Goal: Task Accomplishment & Management: Complete application form

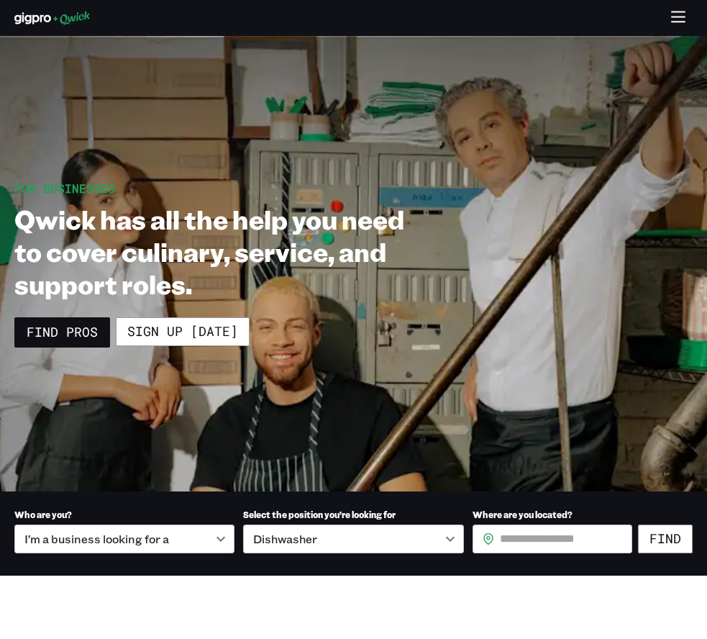
click at [674, 14] on icon "button" at bounding box center [679, 18] width 17 height 17
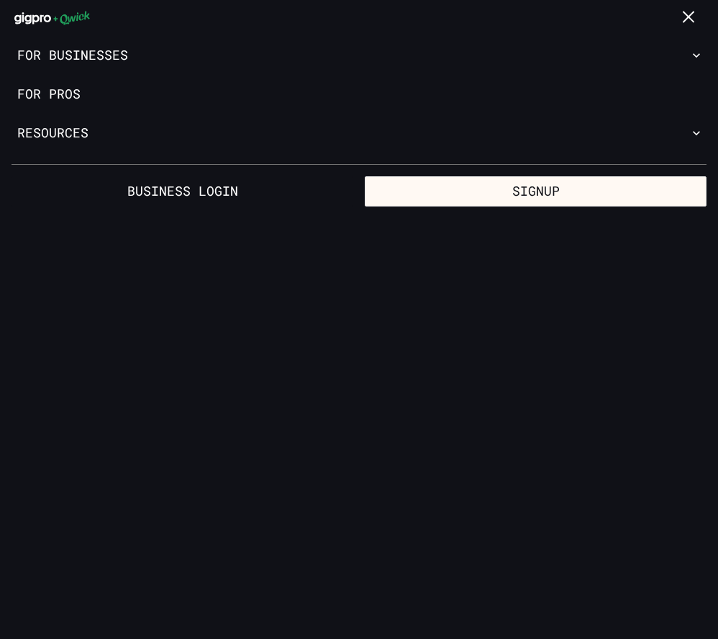
click at [689, 21] on icon "button" at bounding box center [690, 18] width 17 height 17
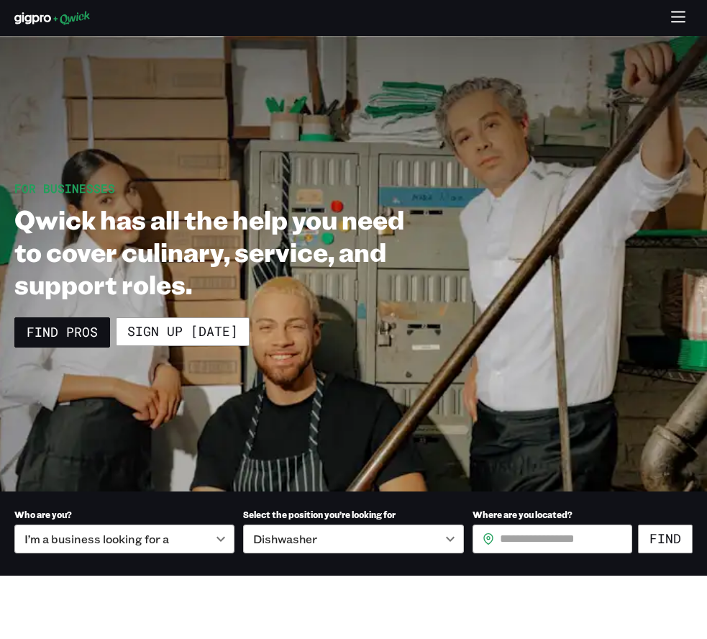
click at [46, 20] on icon at bounding box center [32, 18] width 37 height 12
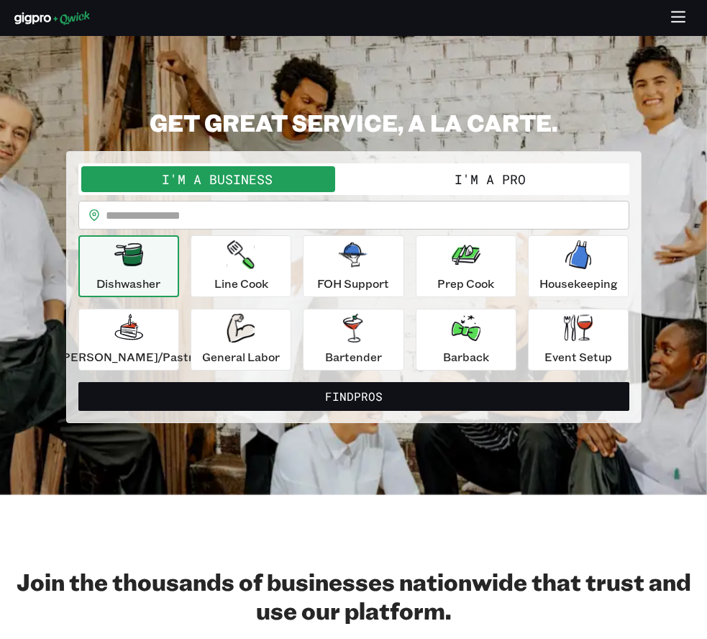
click at [438, 179] on button "I'm a Pro" at bounding box center [490, 179] width 273 height 26
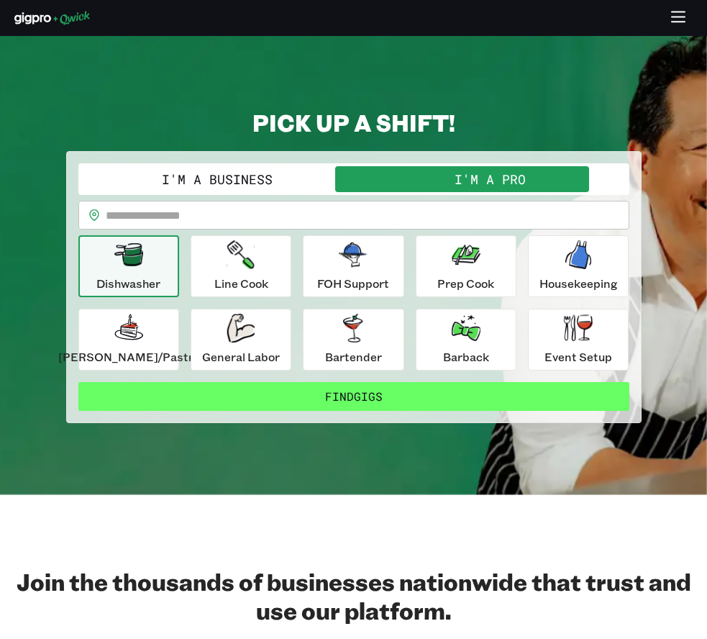
click at [331, 395] on button "Find Gigs" at bounding box center [353, 396] width 551 height 29
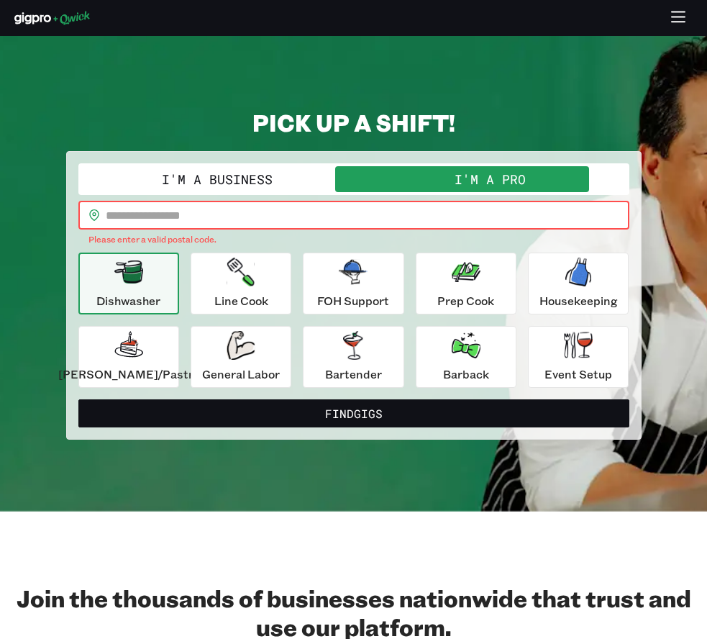
click at [196, 210] on input "text" at bounding box center [368, 215] width 524 height 29
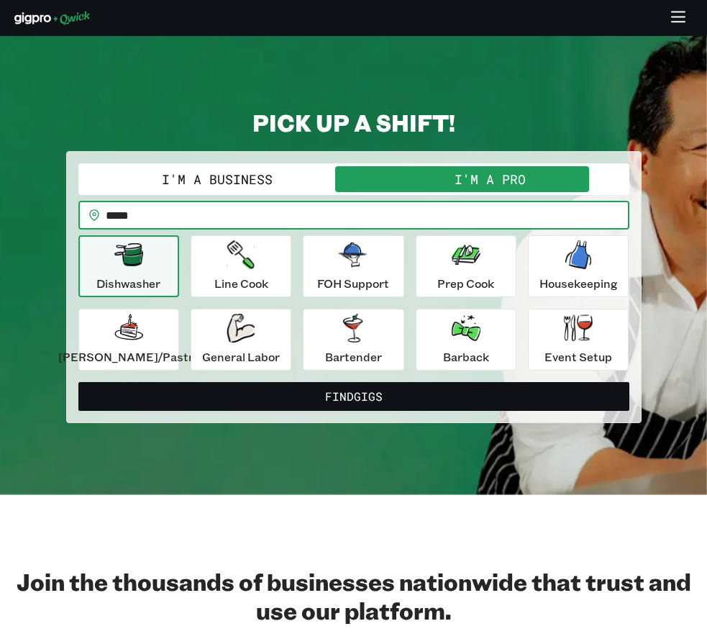
type input "*****"
click at [353, 396] on button "Find Gigs" at bounding box center [353, 396] width 551 height 29
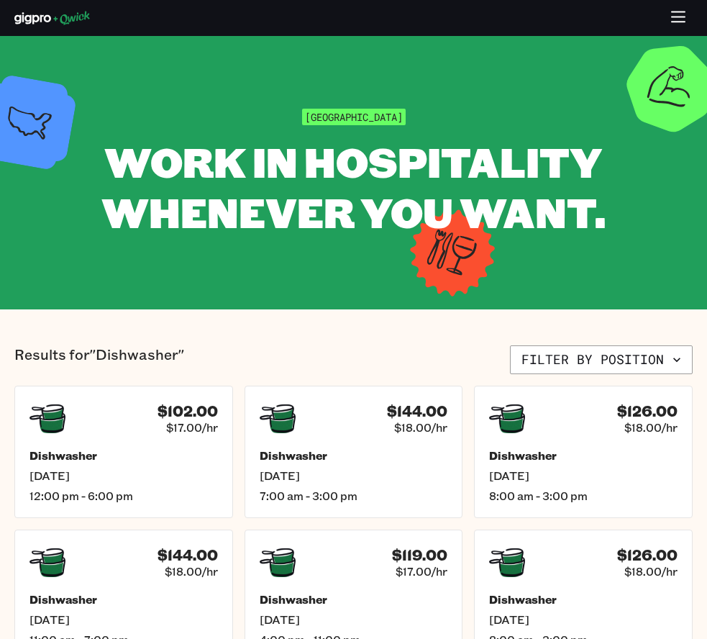
click at [685, 14] on icon "button" at bounding box center [679, 18] width 17 height 17
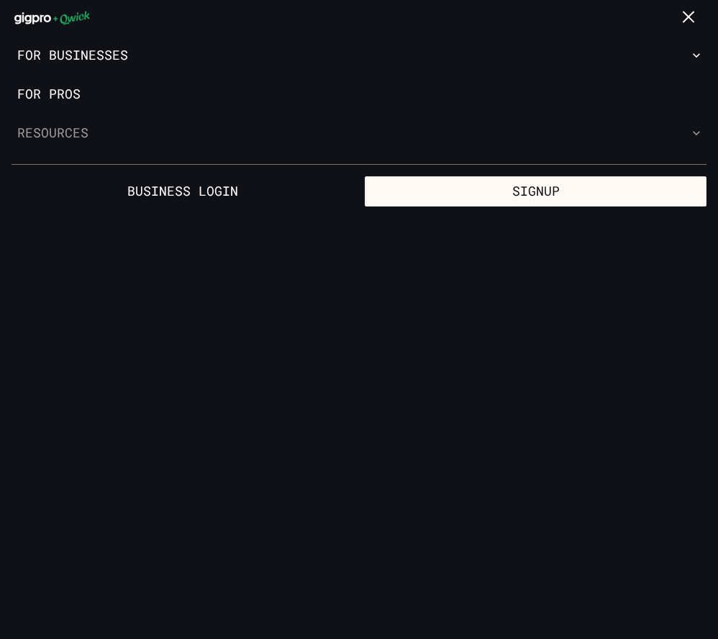
click at [52, 132] on button "Resources" at bounding box center [359, 133] width 718 height 39
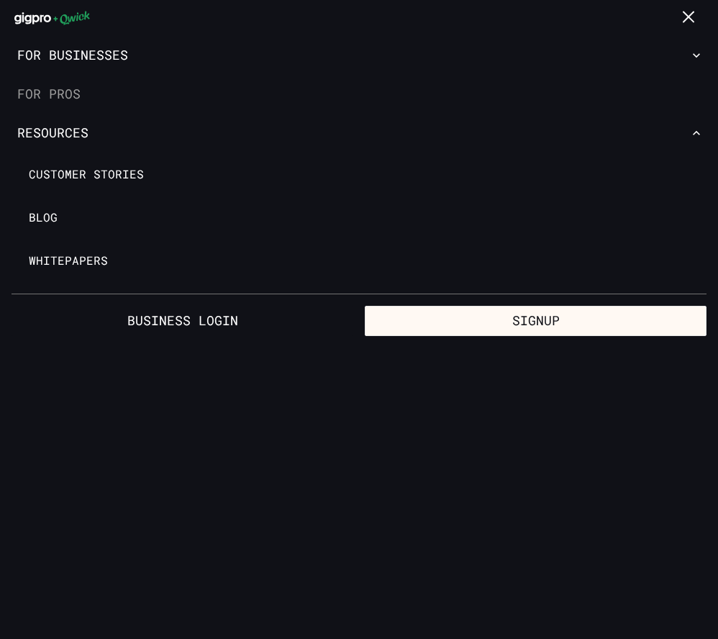
click at [64, 93] on link "For Pros" at bounding box center [359, 94] width 718 height 39
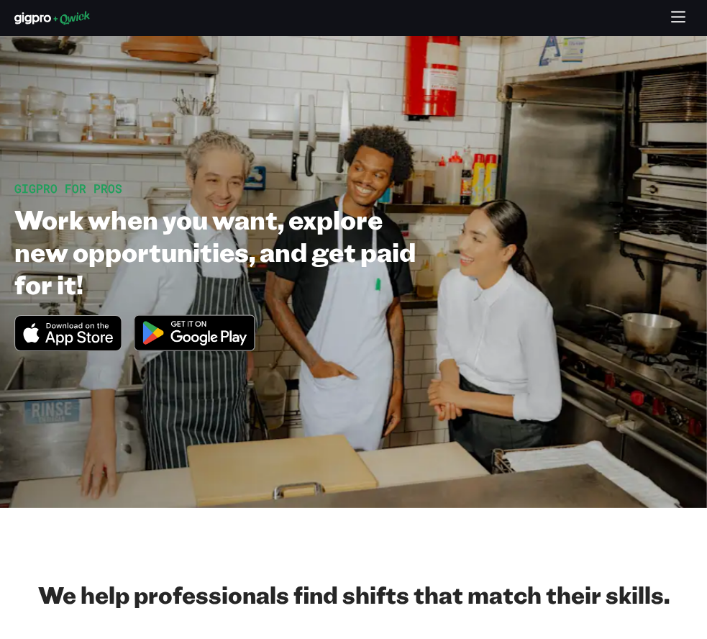
click at [61, 342] on icon "Download on the App Store" at bounding box center [79, 338] width 68 height 14
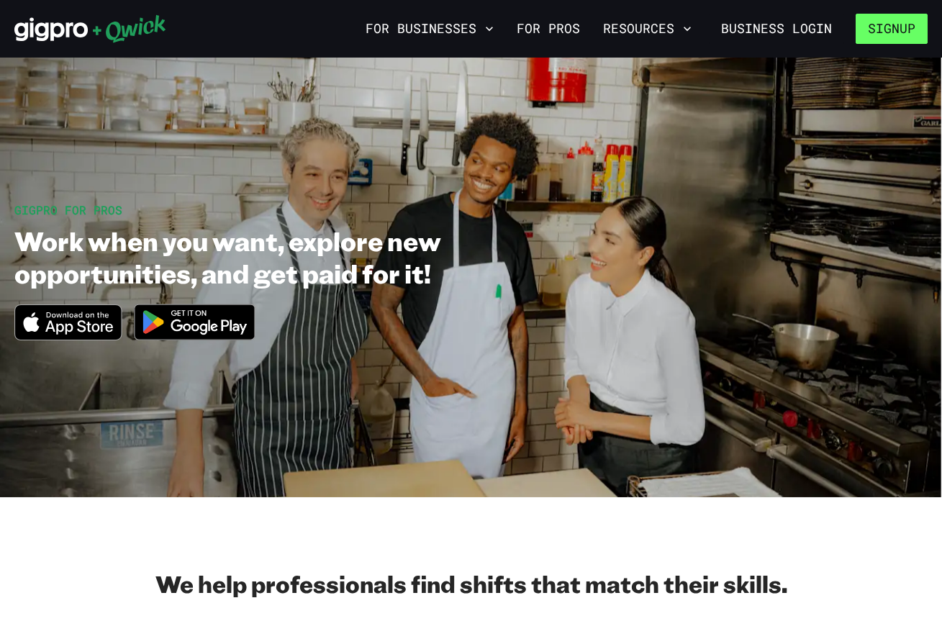
click at [707, 26] on button "Signup" at bounding box center [892, 29] width 72 height 30
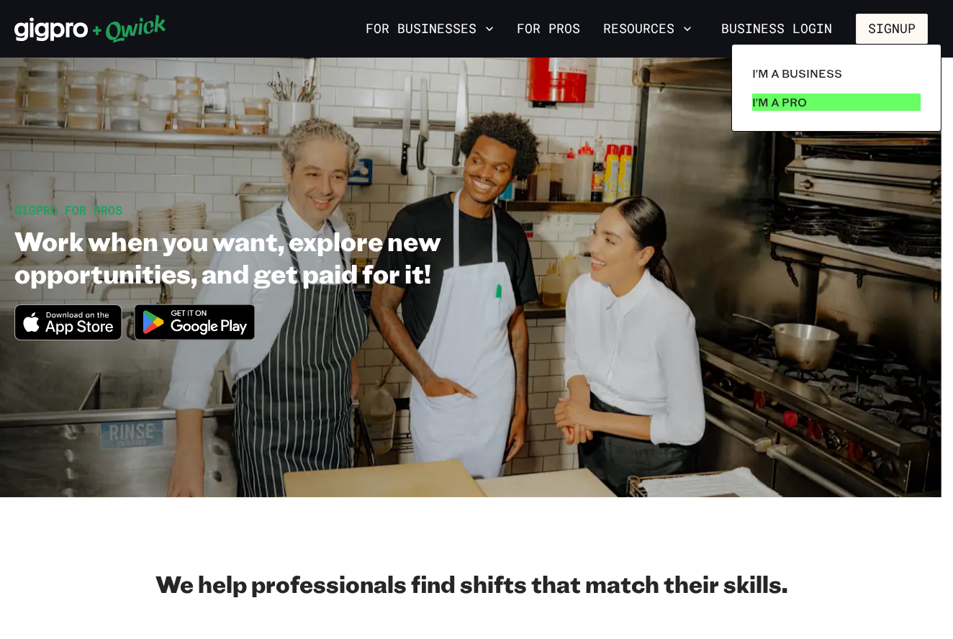
click at [707, 100] on p "I'm a Pro" at bounding box center [779, 102] width 55 height 17
click at [707, 104] on p "I'm a Pro" at bounding box center [779, 102] width 55 height 17
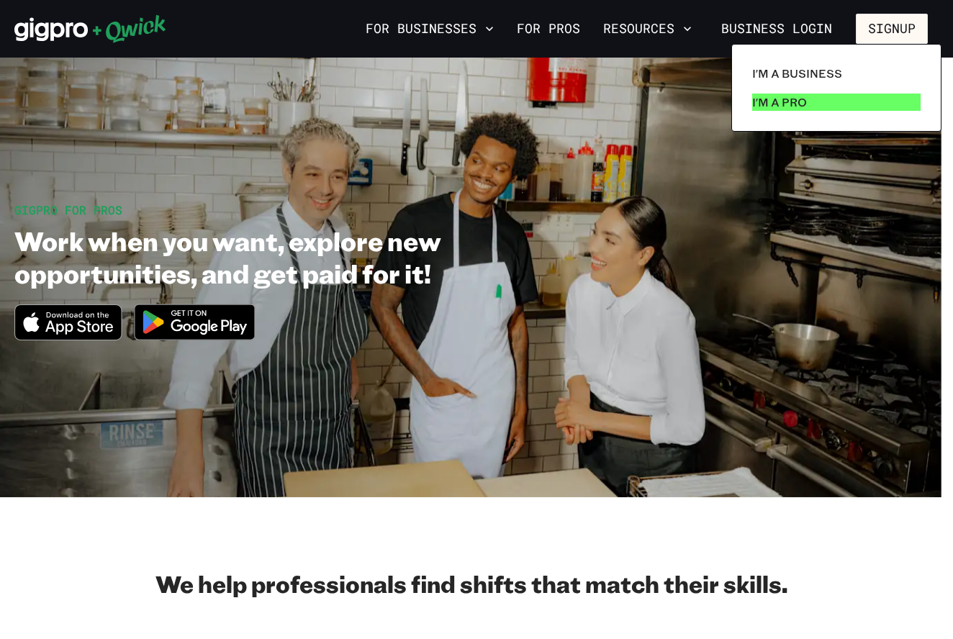
click at [707, 104] on p "I'm a Pro" at bounding box center [779, 102] width 55 height 17
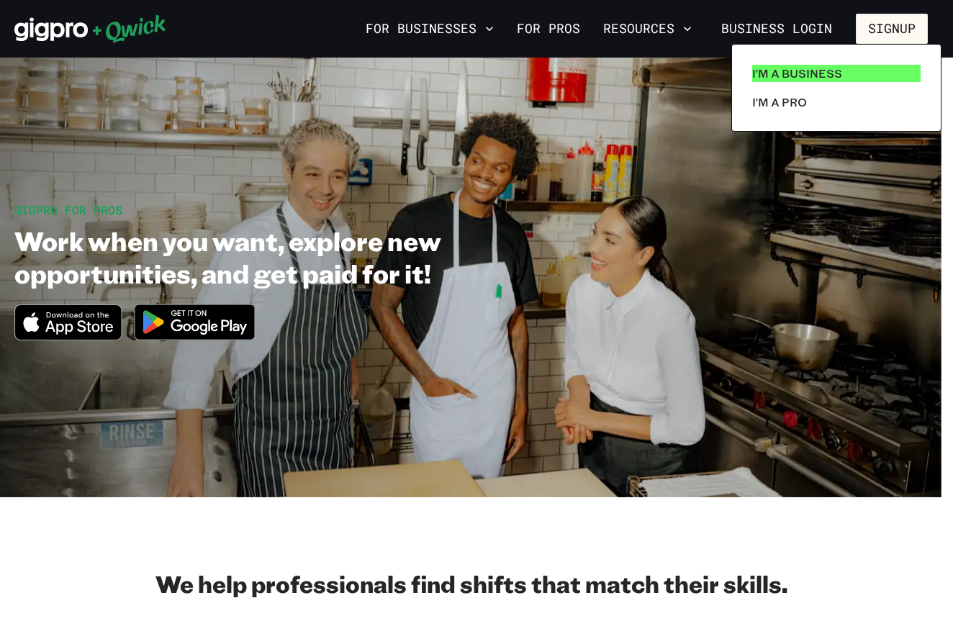
click at [707, 76] on p "I'm a Business" at bounding box center [797, 73] width 90 height 17
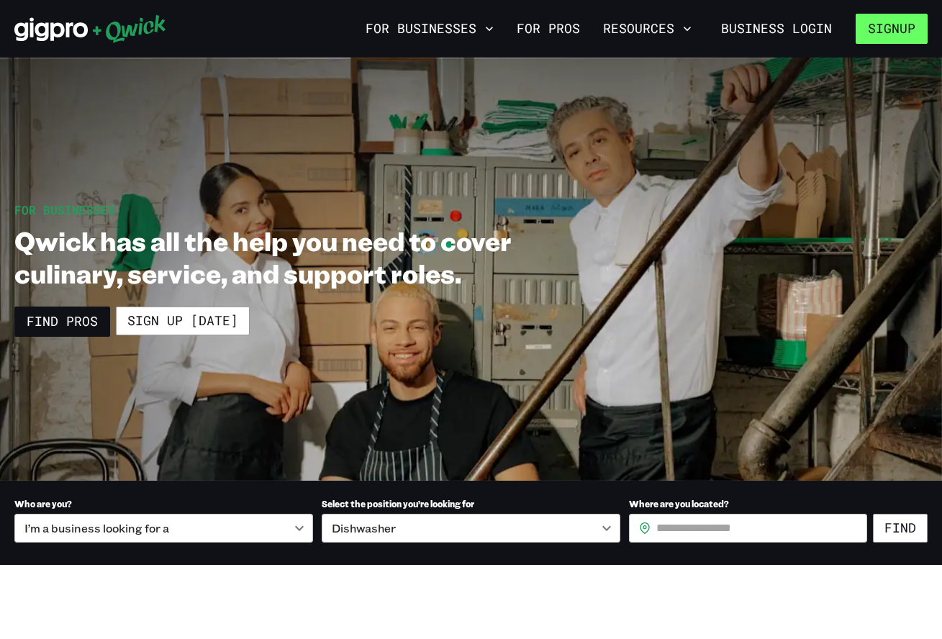
click at [707, 32] on button "Signup" at bounding box center [892, 29] width 72 height 30
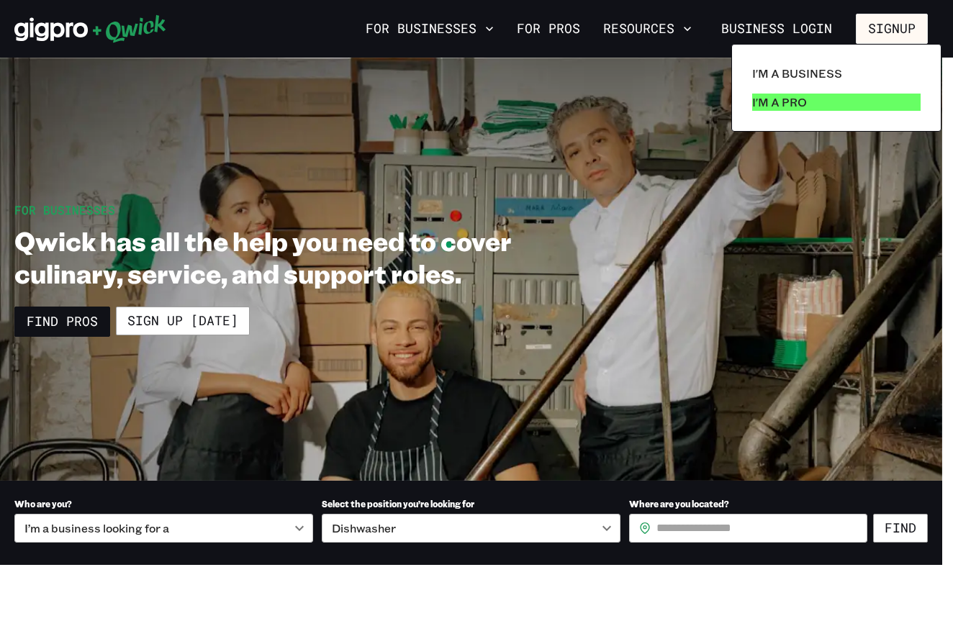
click at [707, 97] on p "I'm a Pro" at bounding box center [779, 102] width 55 height 17
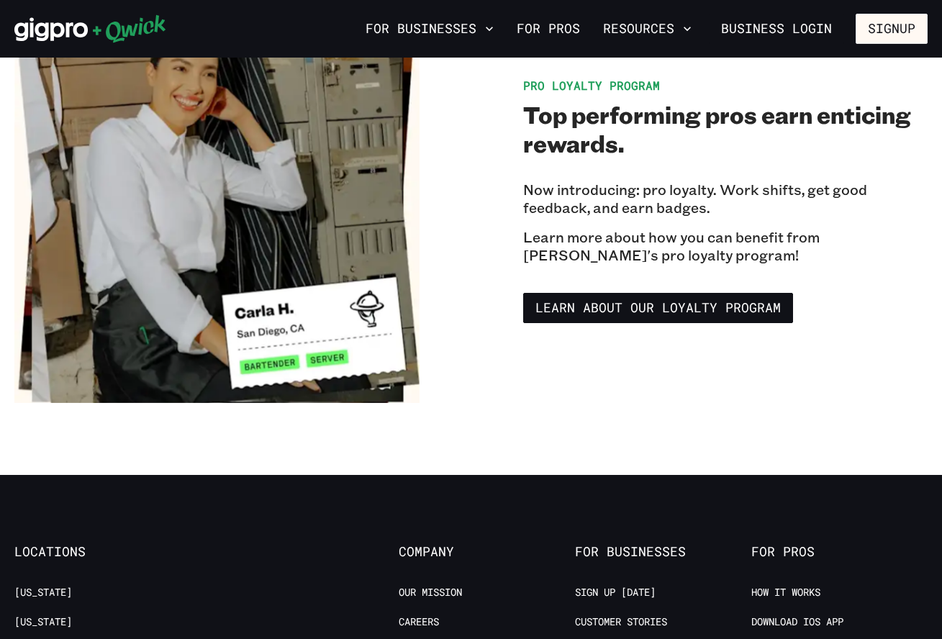
scroll to position [2480, 0]
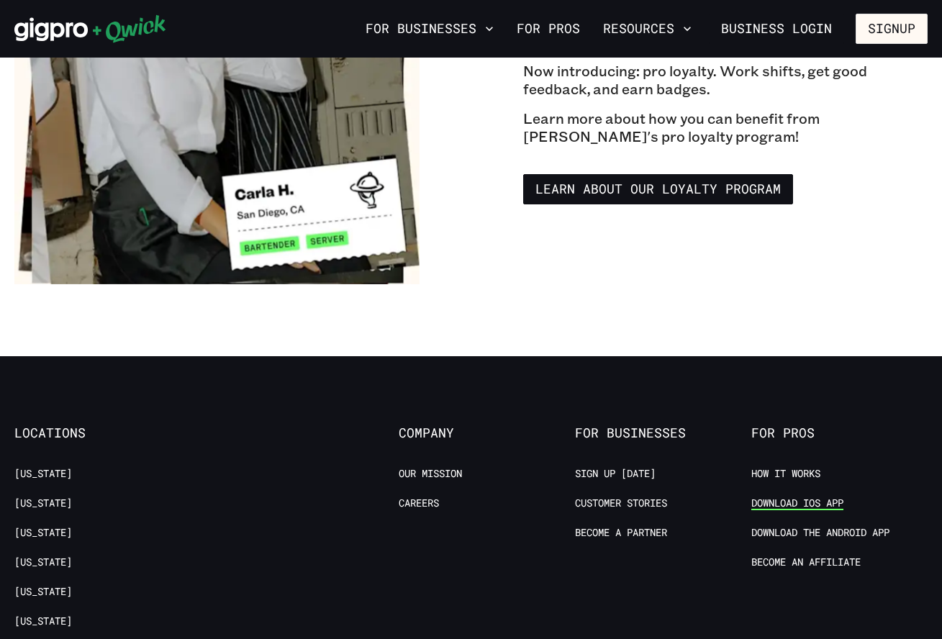
click at [707, 505] on link "Download IOS App" at bounding box center [797, 504] width 92 height 14
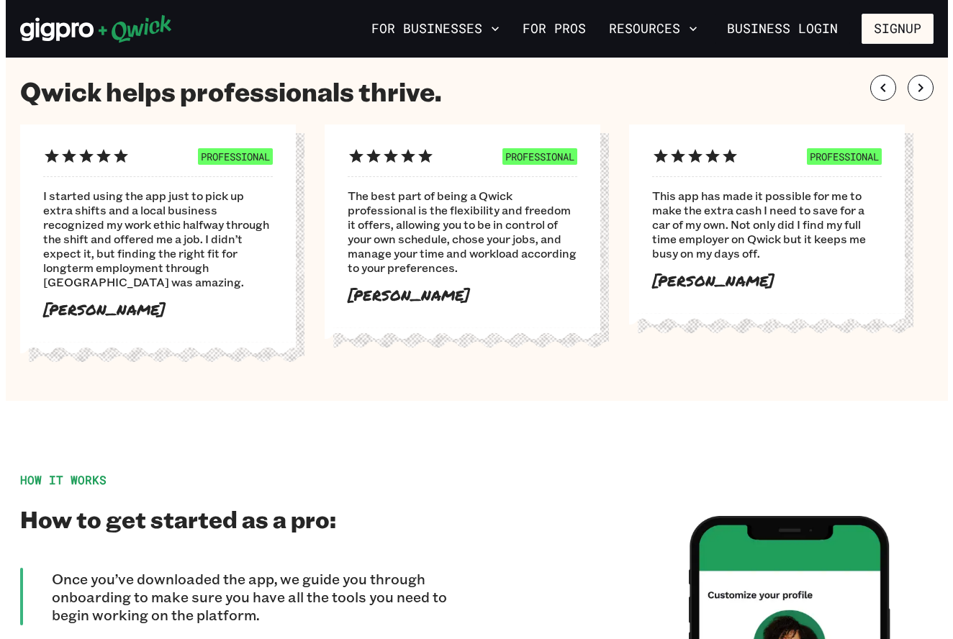
scroll to position [671, 0]
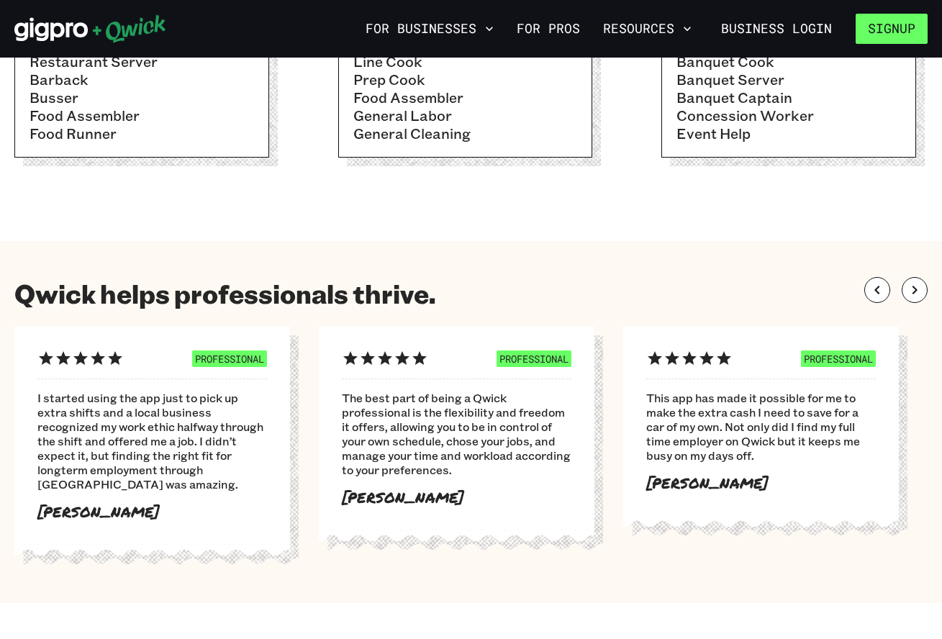
click at [707, 24] on button "Signup" at bounding box center [892, 29] width 72 height 30
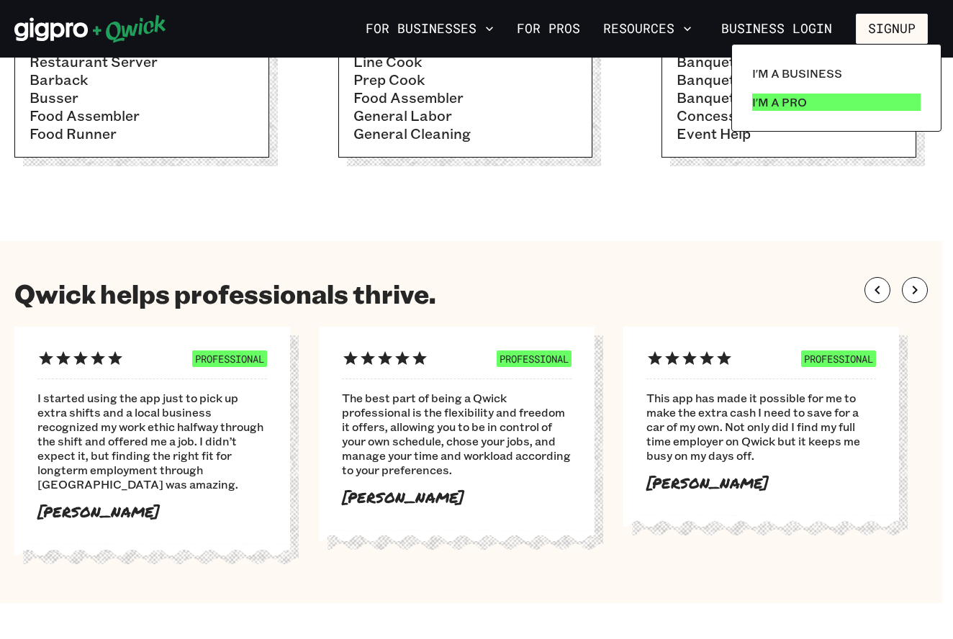
click at [707, 99] on p "I'm a Pro" at bounding box center [779, 102] width 55 height 17
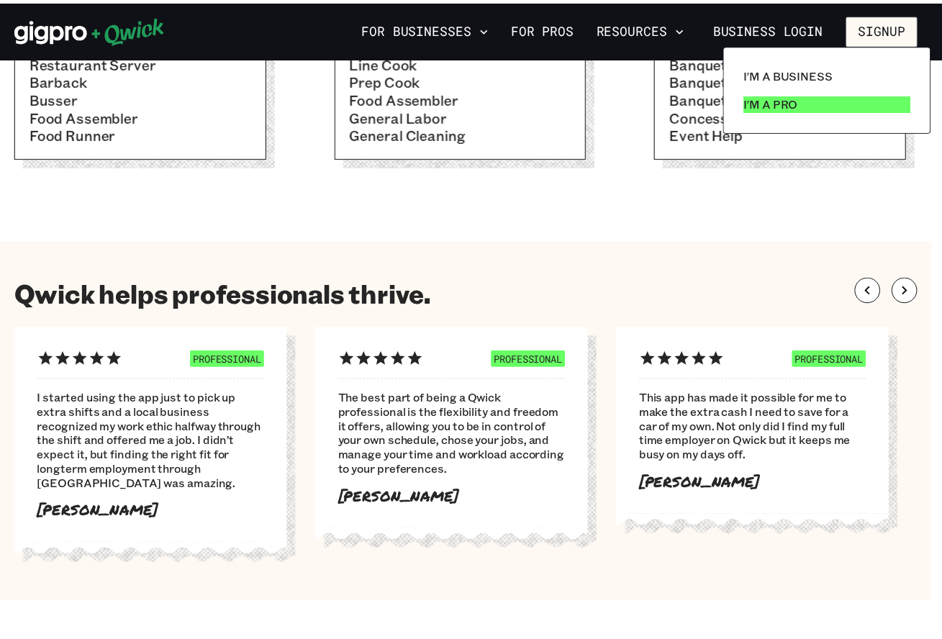
scroll to position [0, 0]
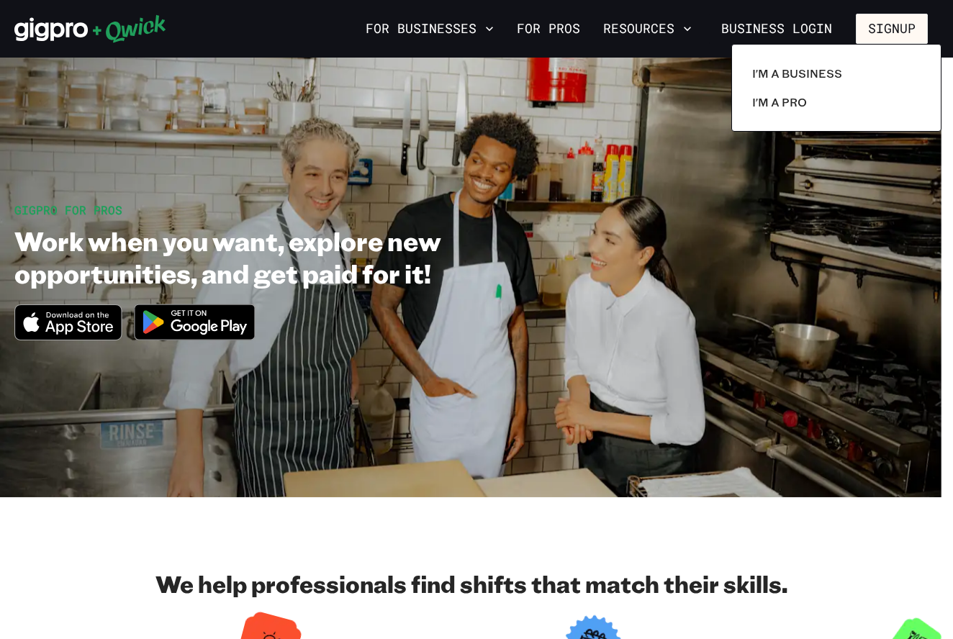
click at [390, 551] on div at bounding box center [476, 319] width 953 height 639
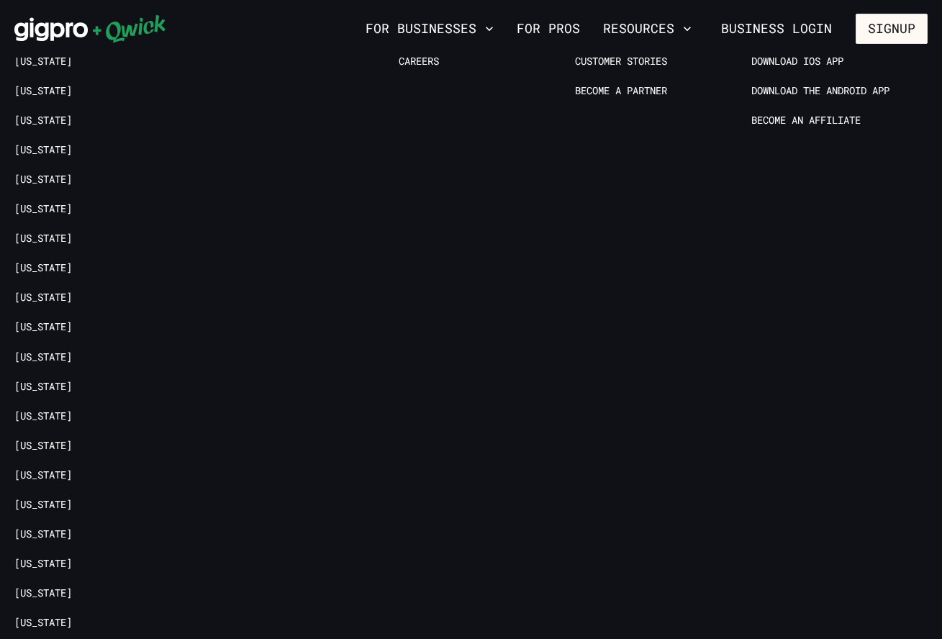
scroll to position [2919, 0]
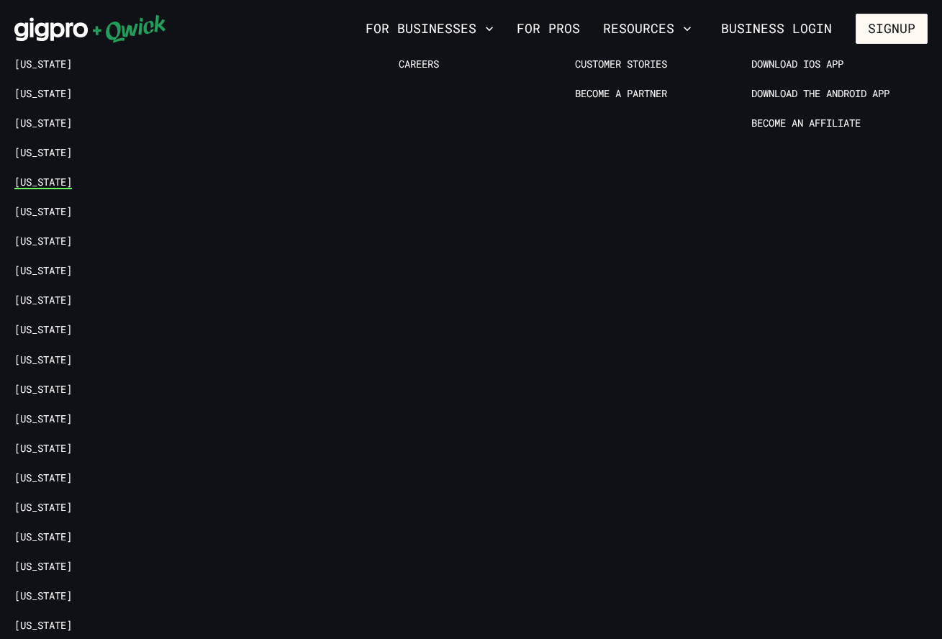
click at [41, 183] on link "[US_STATE]" at bounding box center [43, 183] width 58 height 14
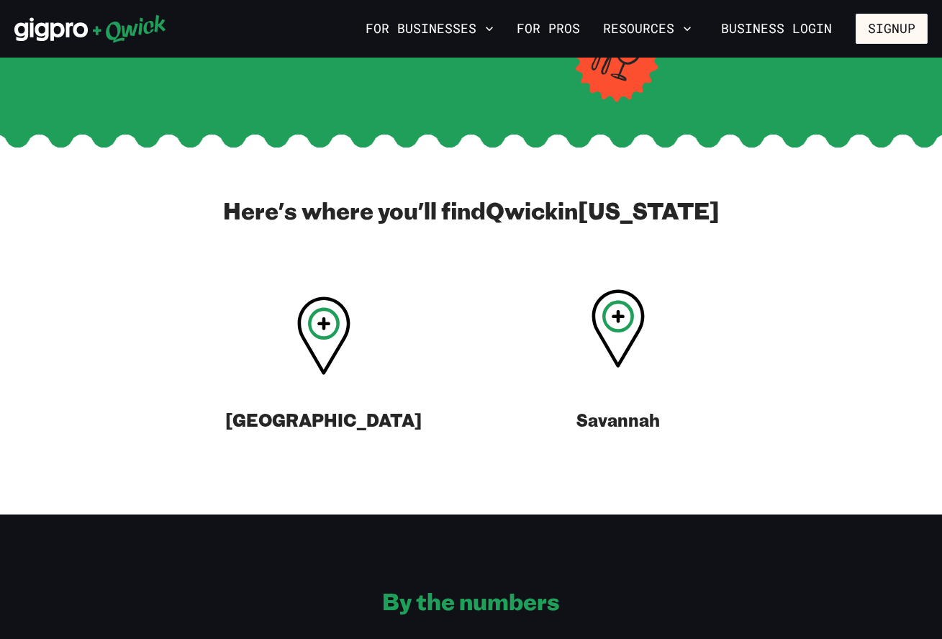
scroll to position [503, 0]
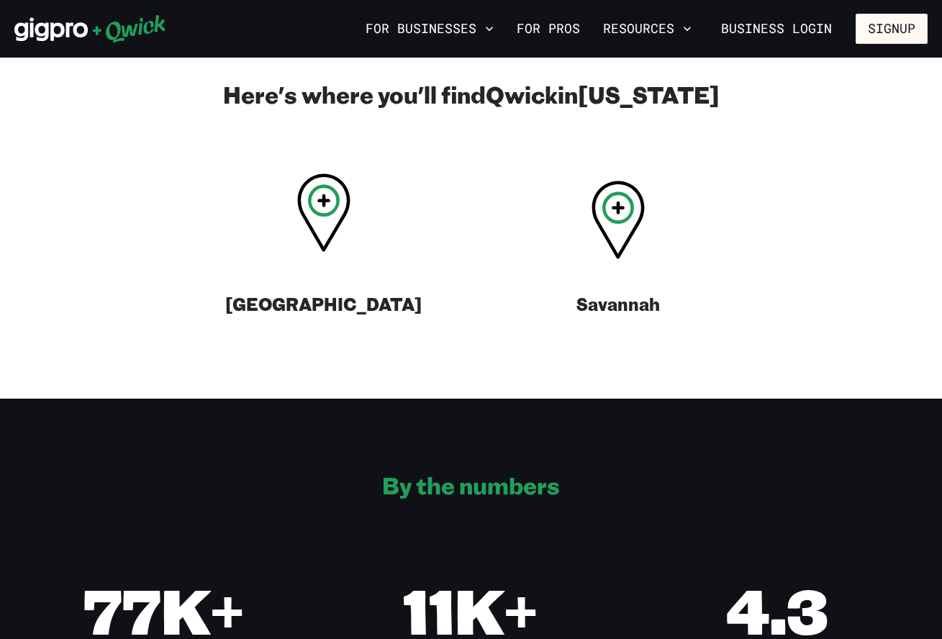
click at [320, 223] on icon at bounding box center [323, 212] width 53 height 78
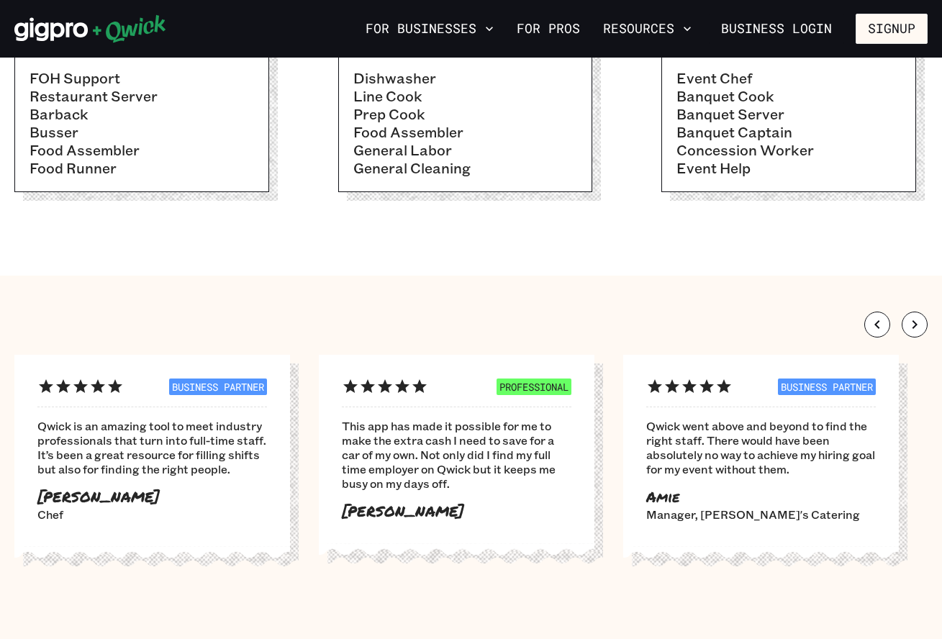
scroll to position [1425, 0]
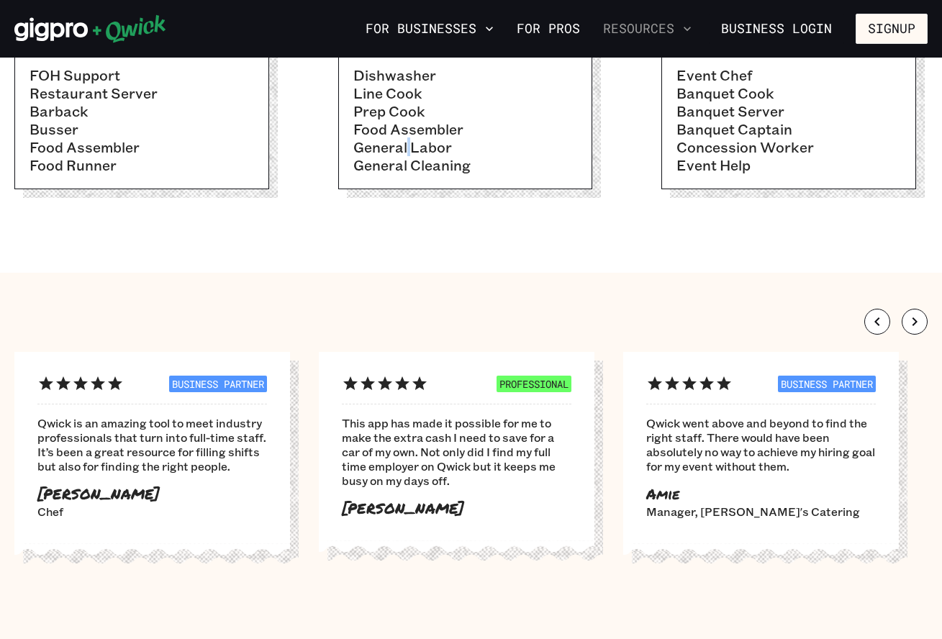
click at [665, 31] on button "Resources" at bounding box center [647, 29] width 100 height 24
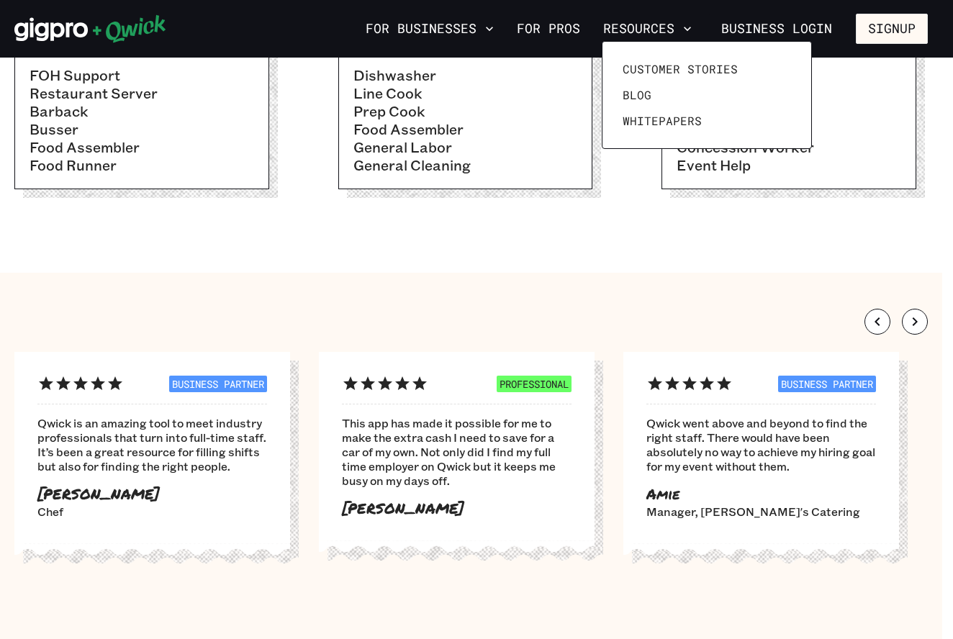
click at [134, 33] on div at bounding box center [476, 319] width 953 height 639
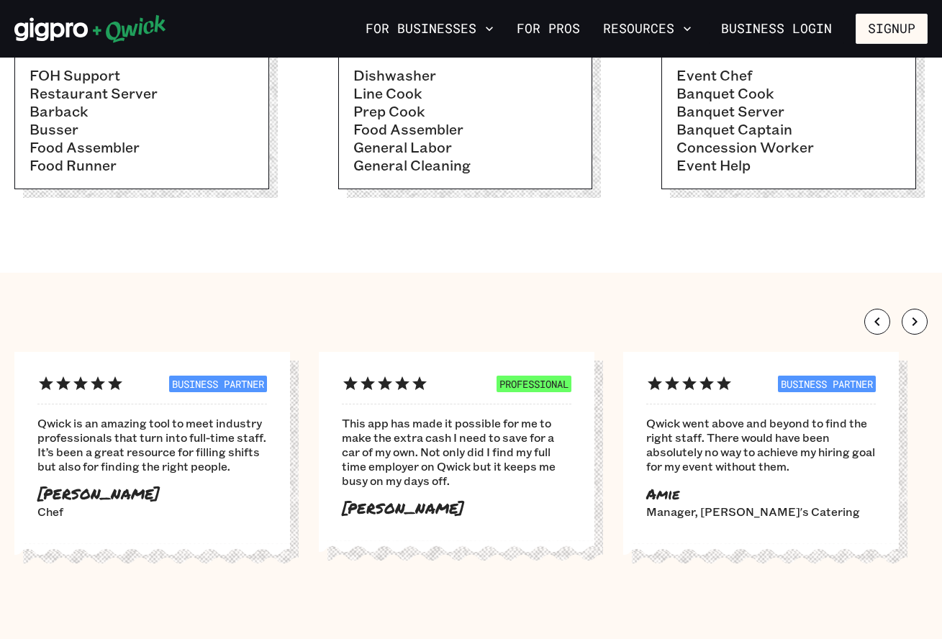
click at [70, 35] on icon at bounding box center [90, 28] width 152 height 29
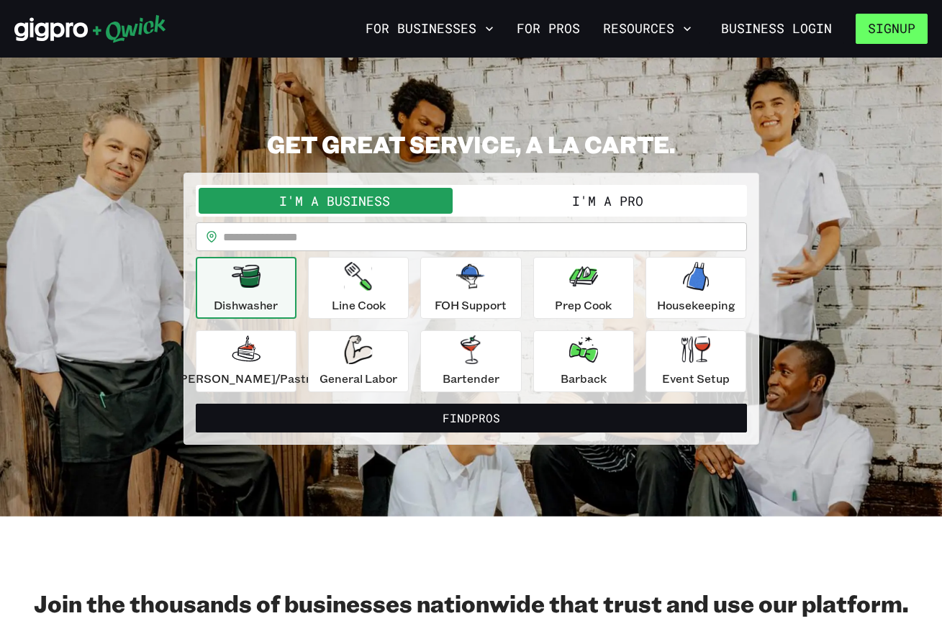
click at [707, 33] on button "Signup" at bounding box center [892, 29] width 72 height 30
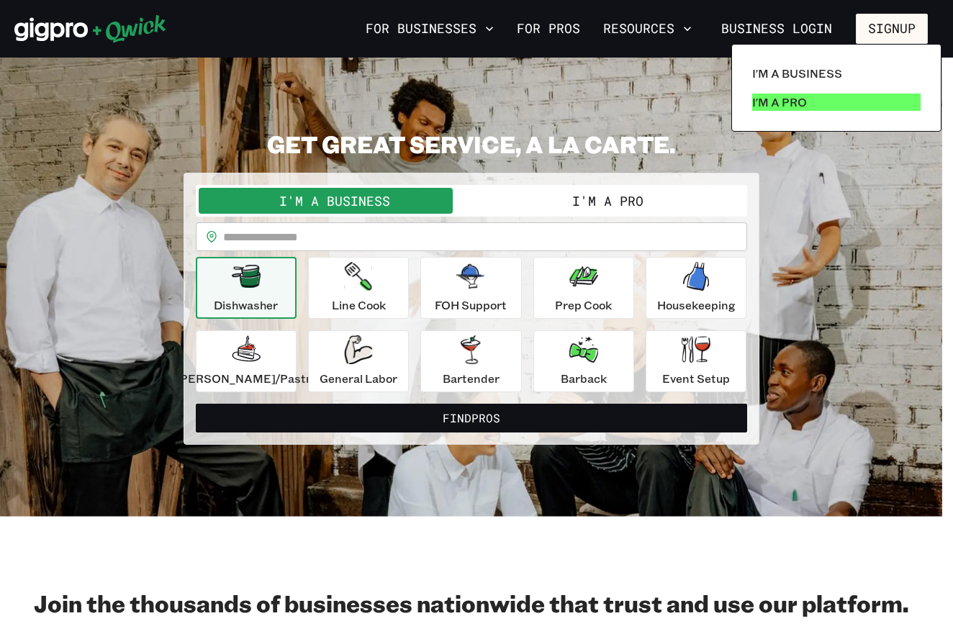
click at [707, 104] on p "I'm a Pro" at bounding box center [779, 102] width 55 height 17
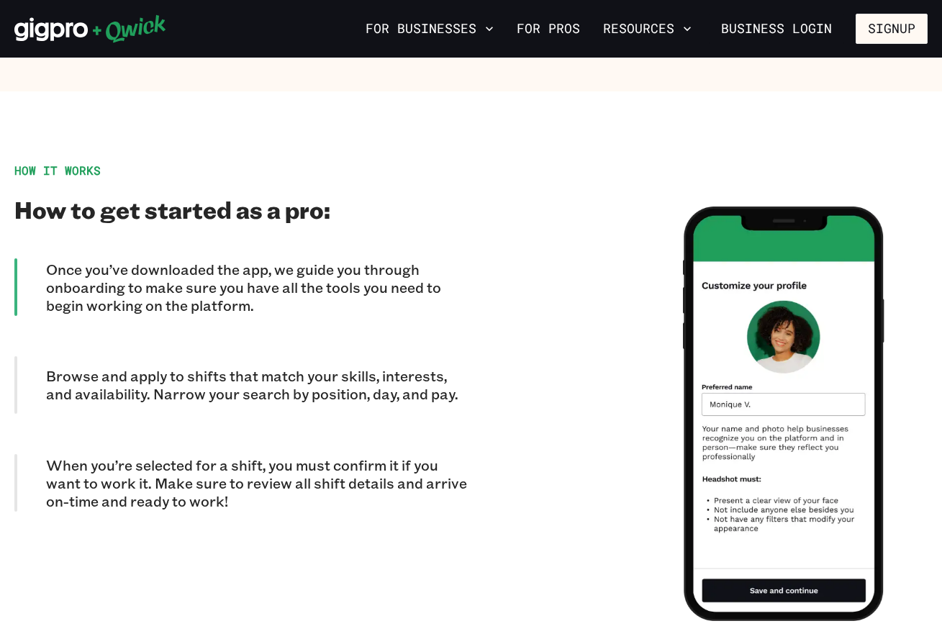
scroll to position [1314, 0]
